Goal: Communication & Community: Connect with others

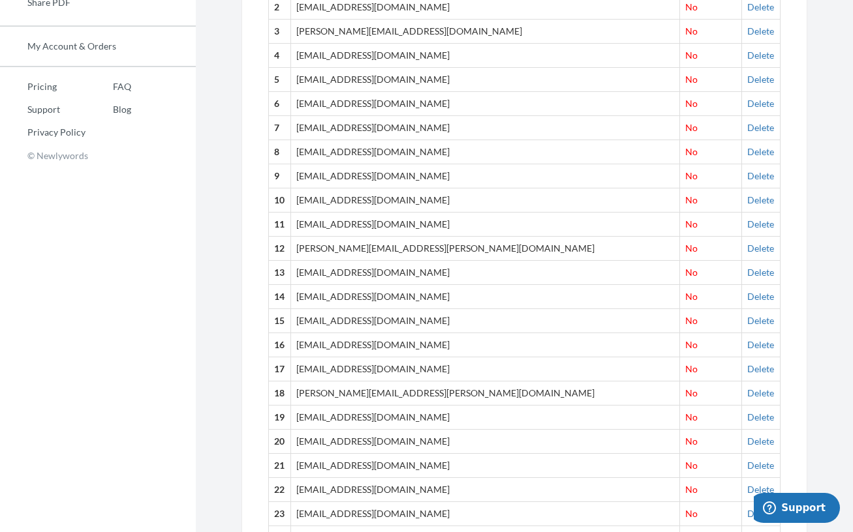
scroll to position [539, 0]
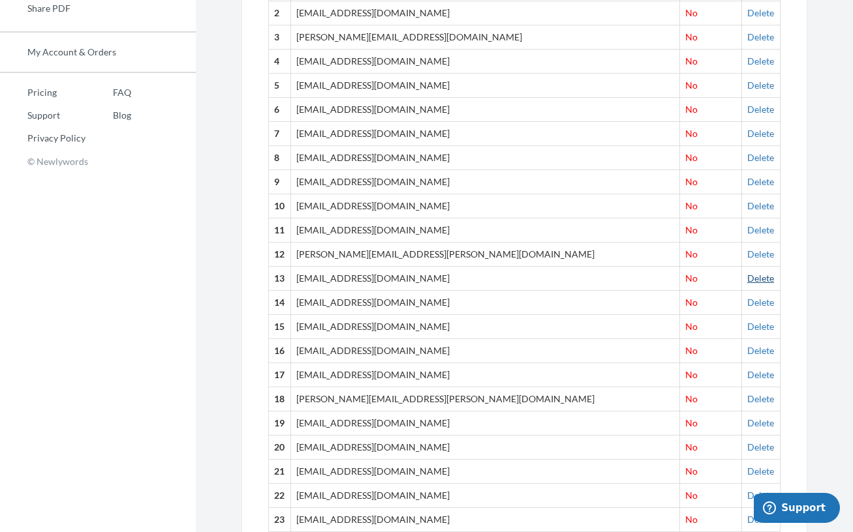
click at [747, 280] on link "Delete" at bounding box center [760, 278] width 27 height 11
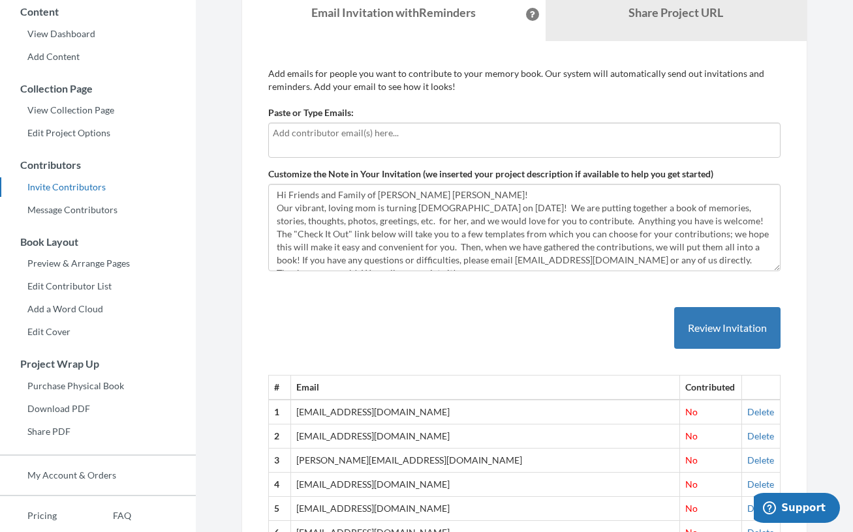
scroll to position [62, 0]
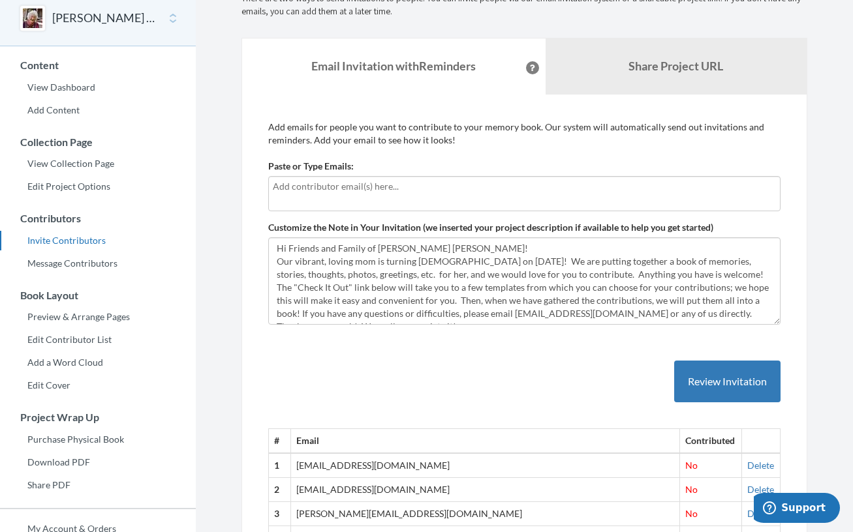
click at [418, 194] on div at bounding box center [524, 193] width 512 height 35
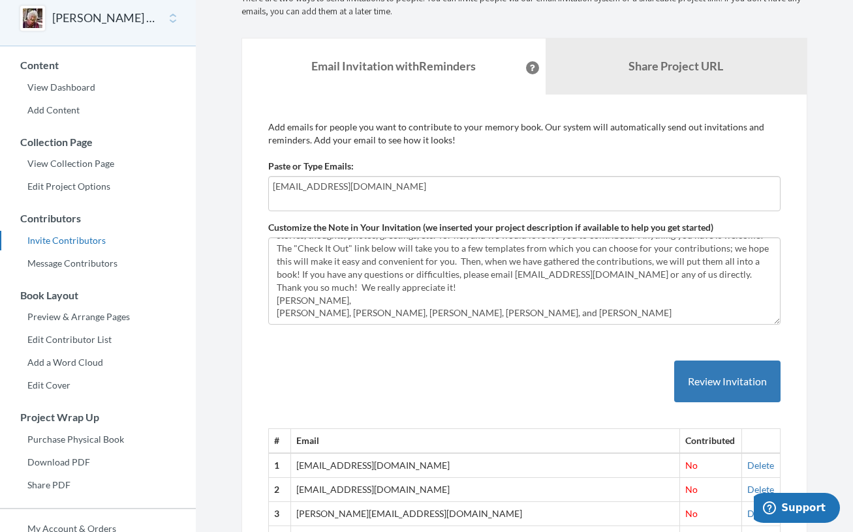
scroll to position [0, 0]
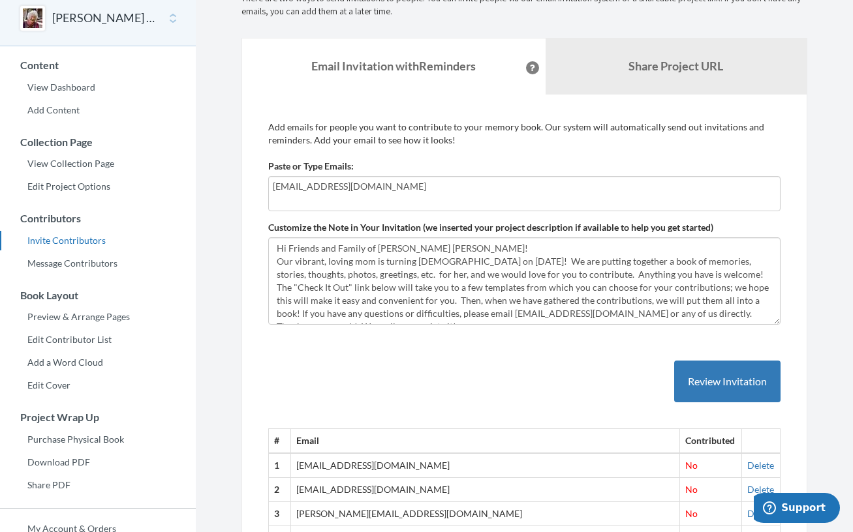
type input "[EMAIL_ADDRESS][DOMAIN_NAME]"
click at [529, 195] on div "[EMAIL_ADDRESS][DOMAIN_NAME]" at bounding box center [524, 193] width 512 height 35
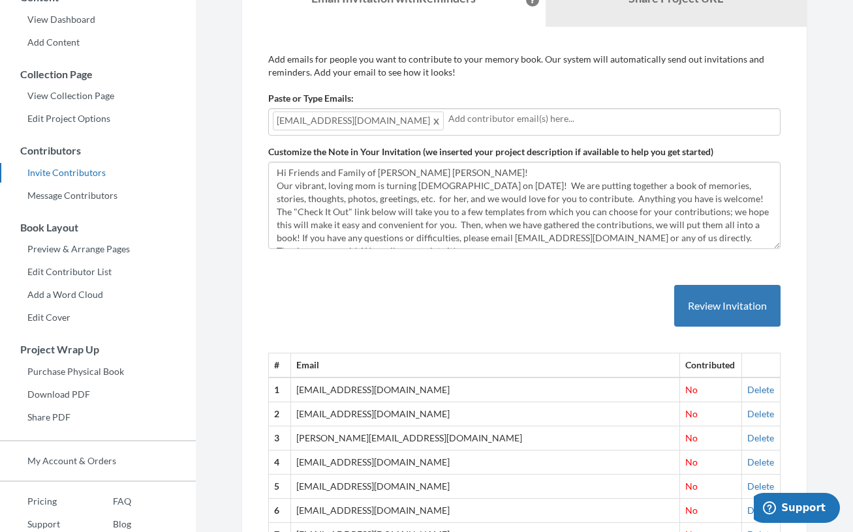
scroll to position [131, 0]
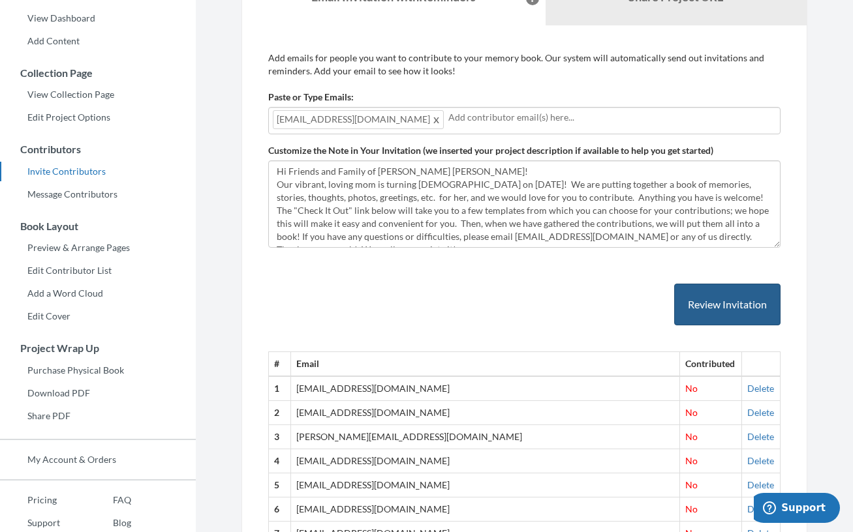
click at [716, 305] on button "Review Invitation" at bounding box center [727, 305] width 106 height 42
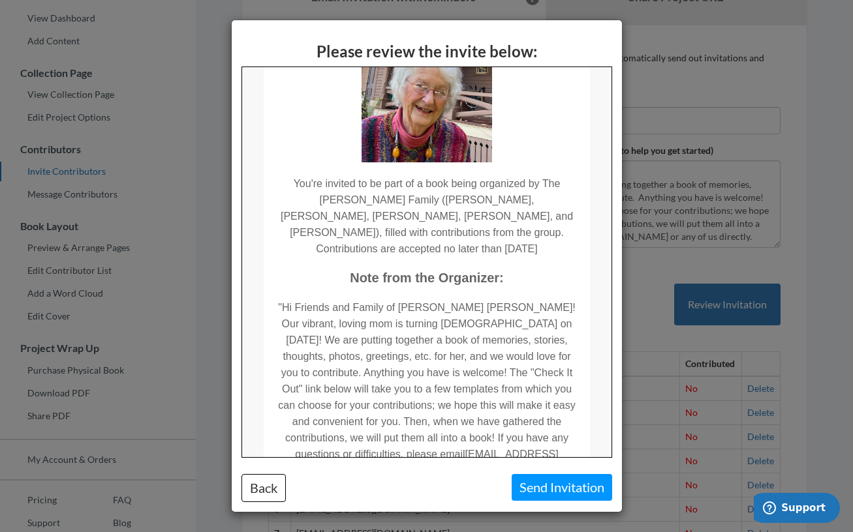
scroll to position [0, 0]
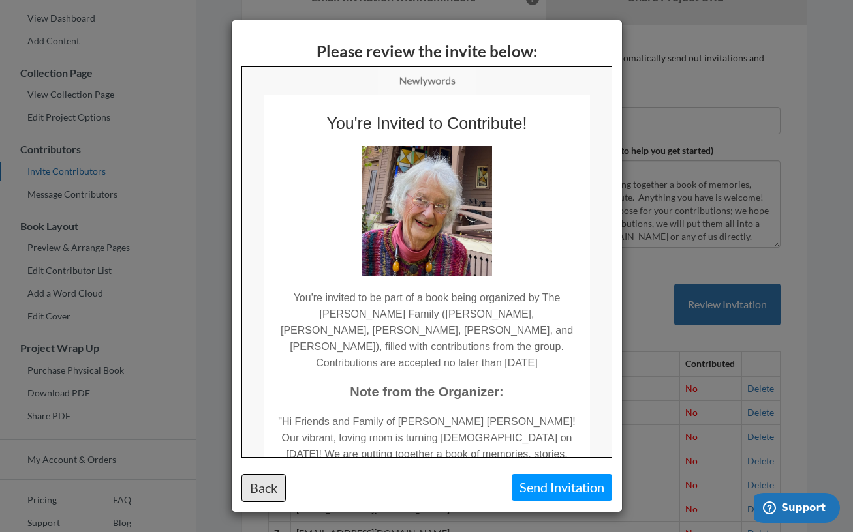
click at [271, 482] on button "Back" at bounding box center [263, 488] width 44 height 28
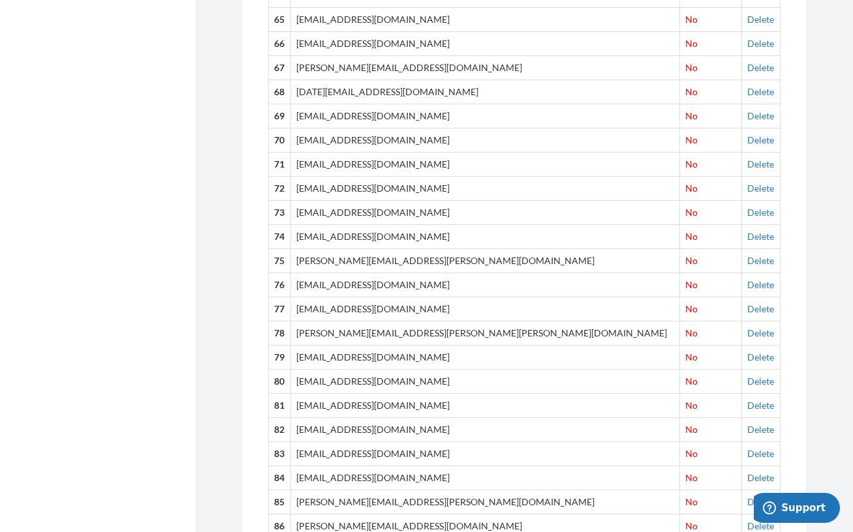
scroll to position [2350, 0]
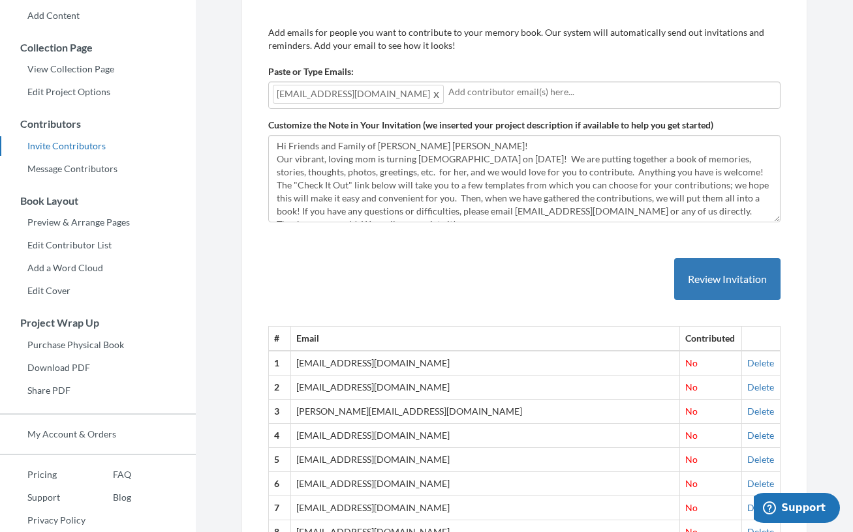
scroll to position [0, 0]
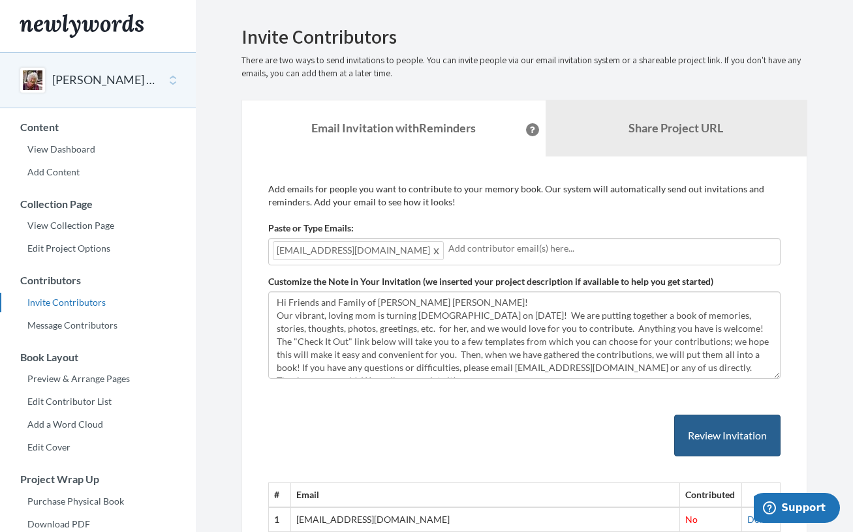
click at [721, 435] on button "Review Invitation" at bounding box center [727, 436] width 106 height 42
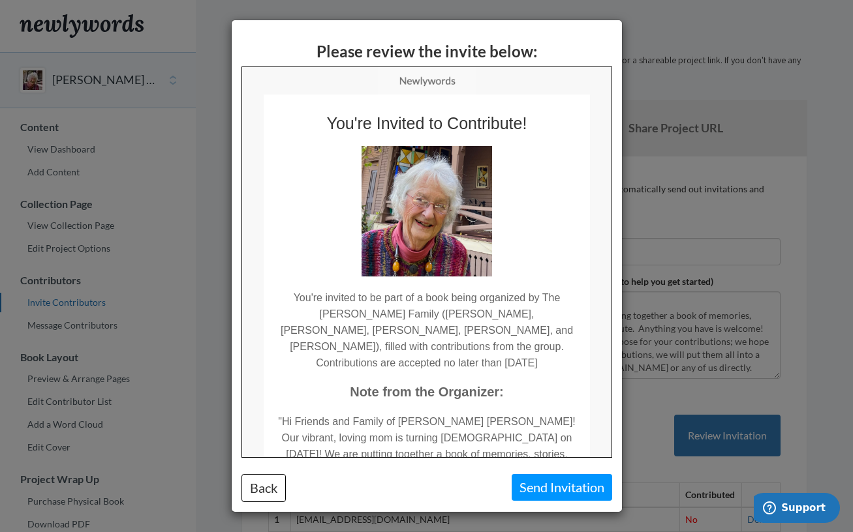
click at [537, 488] on button "Send Invitation" at bounding box center [561, 487] width 100 height 27
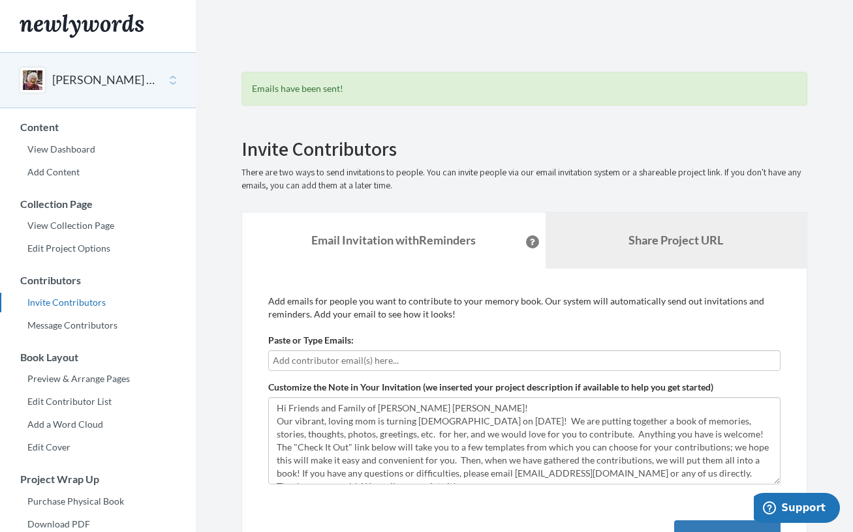
click at [618, 242] on link "Share Project URL" at bounding box center [676, 241] width 262 height 56
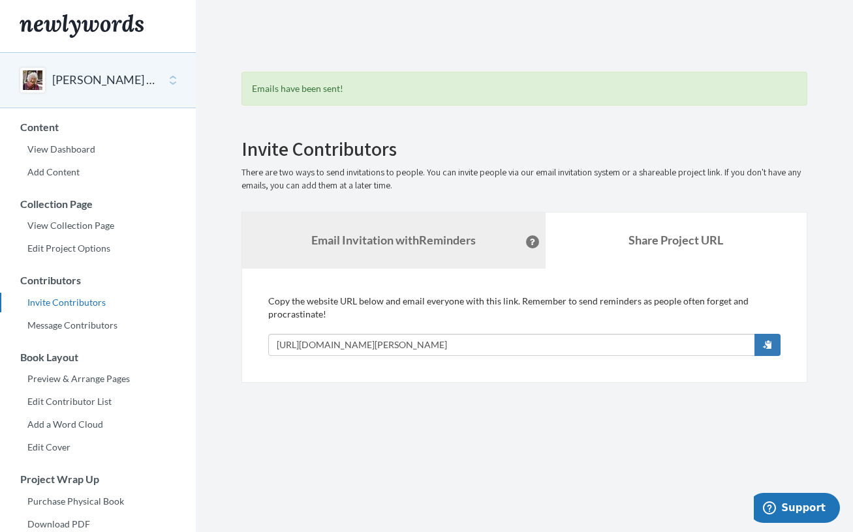
click at [421, 239] on strong "Email Invitation with Reminders" at bounding box center [393, 240] width 164 height 14
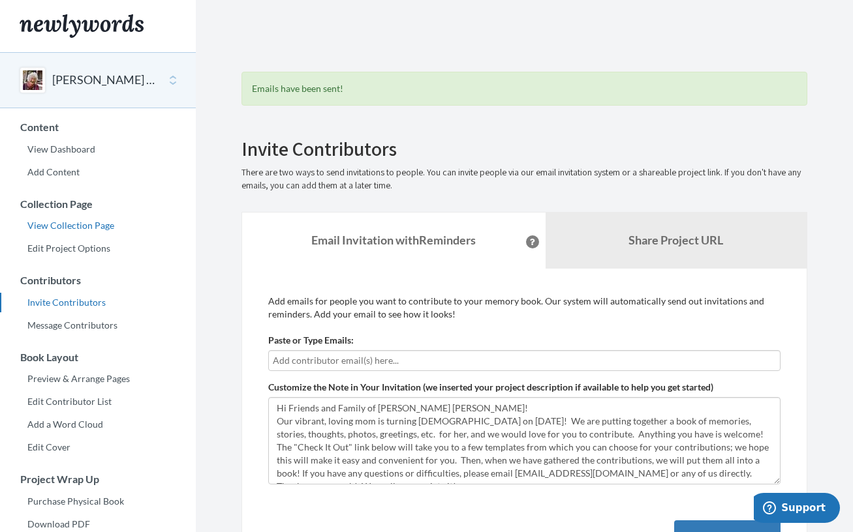
click at [89, 226] on link "View Collection Page" at bounding box center [98, 226] width 196 height 20
